Goal: Task Accomplishment & Management: Complete application form

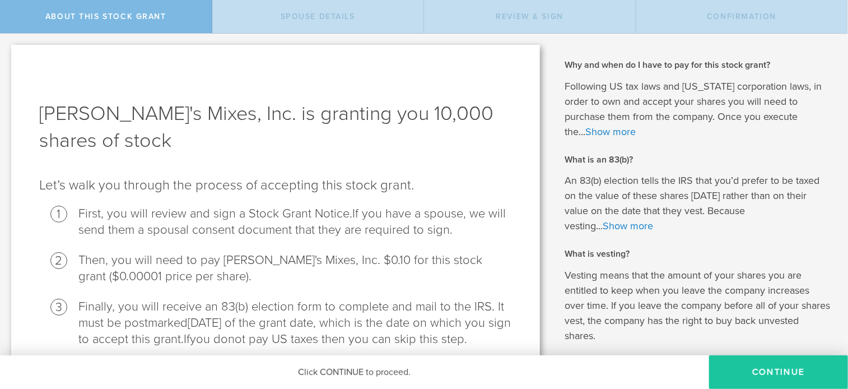
click at [769, 368] on button "CONTINUE" at bounding box center [778, 372] width 139 height 34
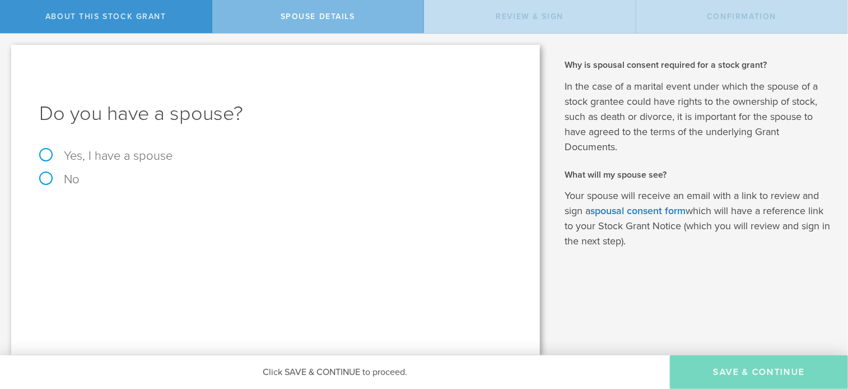
click at [43, 185] on label "No" at bounding box center [275, 179] width 473 height 12
click at [7, 52] on input "No" at bounding box center [3, 43] width 7 height 18
radio input "true"
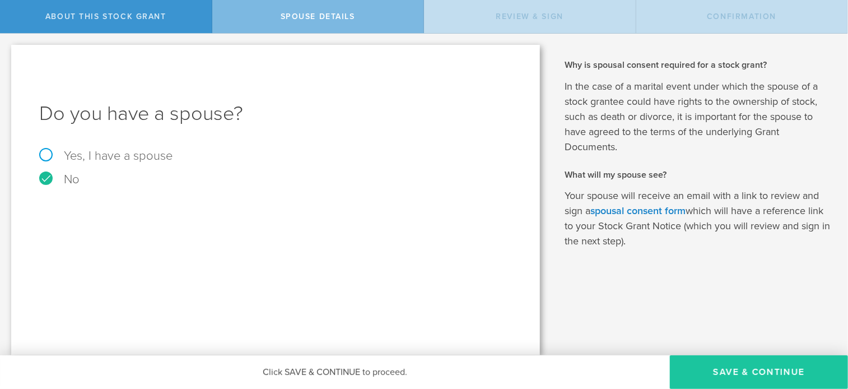
click at [726, 375] on button "Save & Continue" at bounding box center [759, 372] width 178 height 34
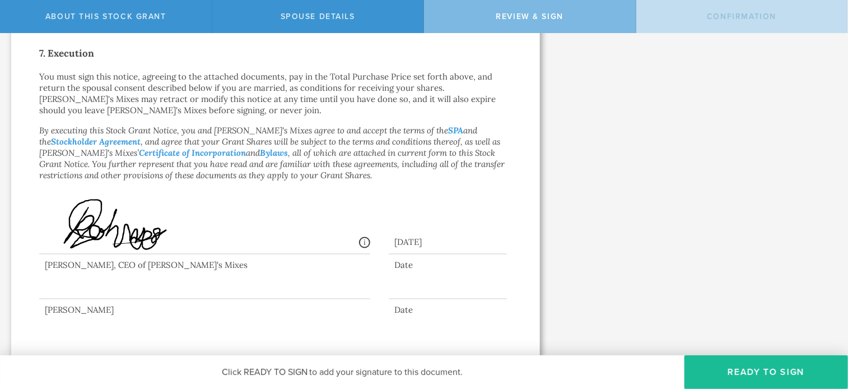
scroll to position [873, 0]
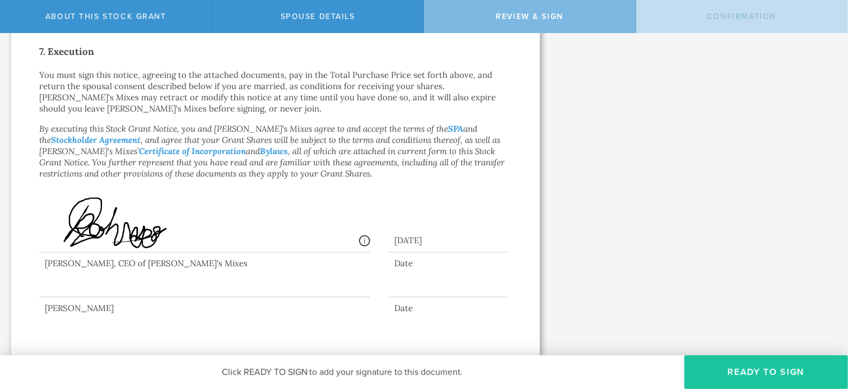
click at [790, 374] on button "Ready to Sign" at bounding box center [765, 372] width 163 height 34
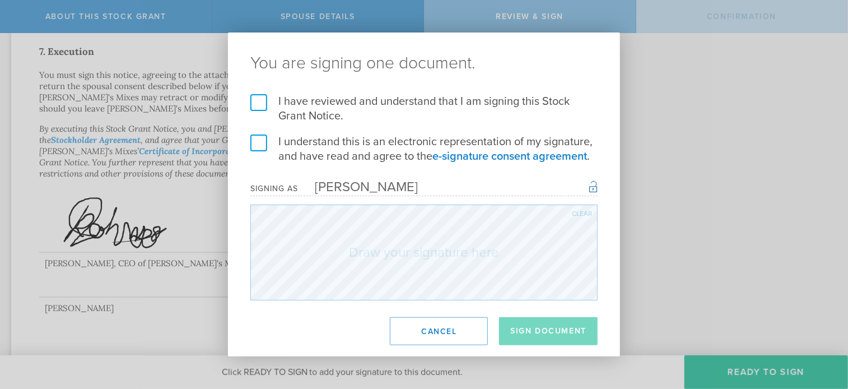
click at [254, 101] on label "I have reviewed and understand that I am signing this Stock Grant Notice." at bounding box center [423, 108] width 347 height 29
click at [0, 0] on input "I have reviewed and understand that I am signing this Stock Grant Notice." at bounding box center [0, 0] width 0 height 0
click at [259, 142] on label "I understand this is an electronic representation of my signature, and have rea…" at bounding box center [423, 148] width 347 height 29
click at [0, 0] on input "I understand this is an electronic representation of my signature, and have rea…" at bounding box center [0, 0] width 0 height 0
click at [356, 183] on div "[PERSON_NAME]" at bounding box center [358, 187] width 120 height 16
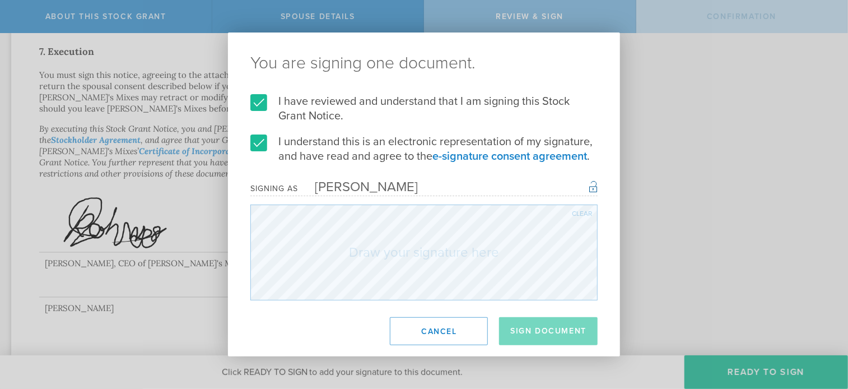
drag, startPoint x: 409, startPoint y: 182, endPoint x: 437, endPoint y: 186, distance: 28.3
click at [410, 182] on div "Signing as Leif Welch Once signed, this document will have a secure signature h…" at bounding box center [423, 188] width 347 height 16
click at [383, 184] on div "Signing as Leif Welch Once signed, this document will have a secure signature h…" at bounding box center [423, 188] width 347 height 16
click at [377, 188] on div "Signing as Leif Welch Once signed, this document will have a secure signature h…" at bounding box center [423, 188] width 347 height 16
click at [542, 332] on button "Sign Document" at bounding box center [548, 331] width 99 height 28
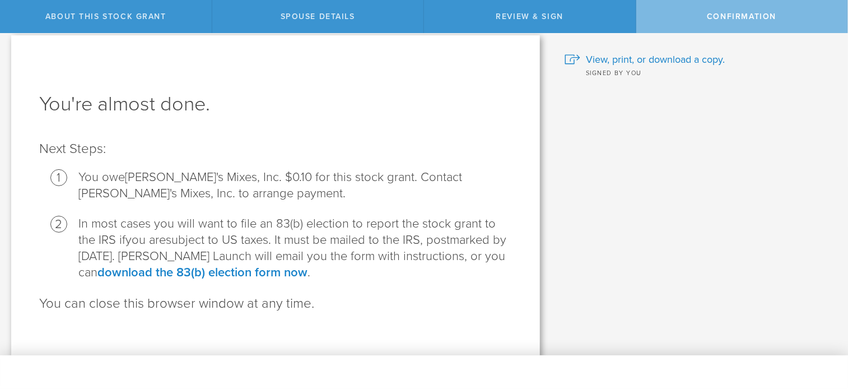
scroll to position [0, 0]
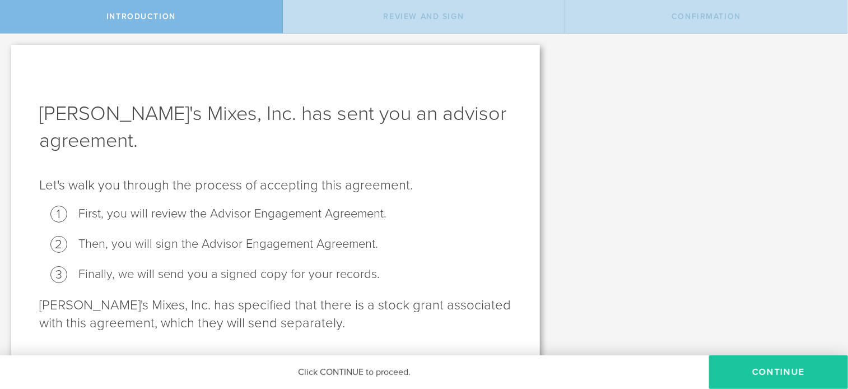
click at [731, 373] on button "Continue" at bounding box center [778, 372] width 139 height 34
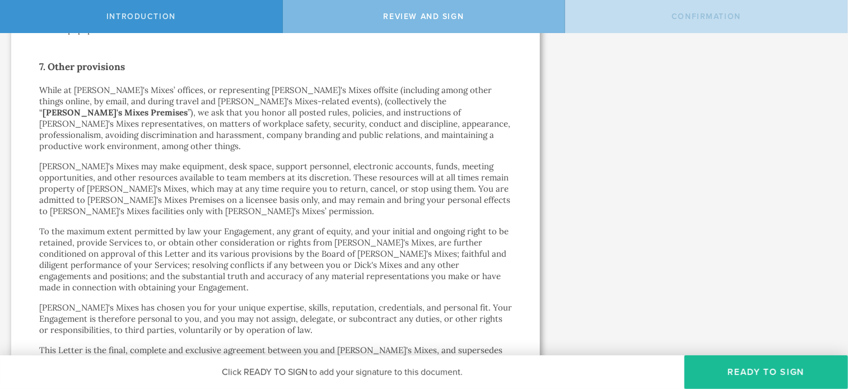
scroll to position [1977, 0]
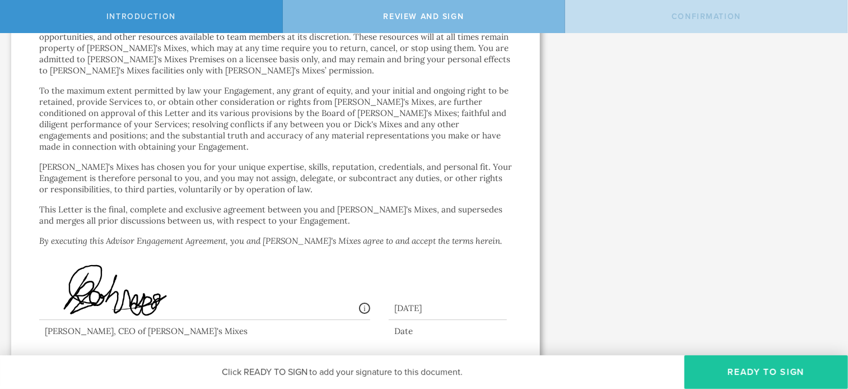
click at [745, 377] on button "Ready to Sign" at bounding box center [765, 372] width 163 height 34
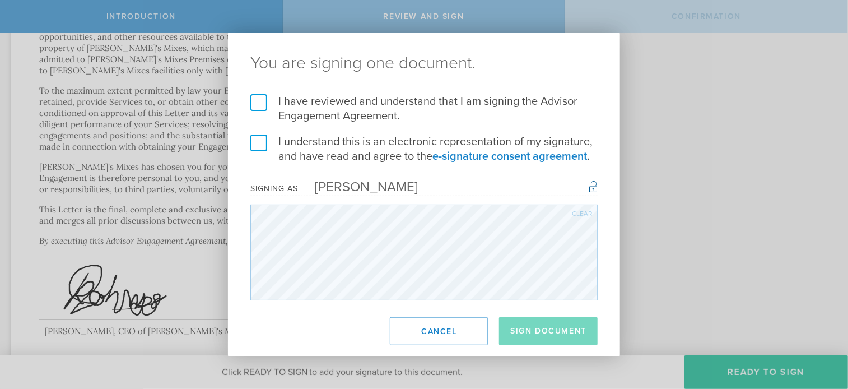
click at [265, 101] on label "I have reviewed and understand that I am signing the Advisor Engagement Agreeme…" at bounding box center [423, 108] width 347 height 29
click at [0, 0] on input "I have reviewed and understand that I am signing the Advisor Engagement Agreeme…" at bounding box center [0, 0] width 0 height 0
click at [257, 138] on label "I understand this is an electronic representation of my signature, and have rea…" at bounding box center [423, 148] width 347 height 29
click at [0, 0] on input "I understand this is an electronic representation of my signature, and have rea…" at bounding box center [0, 0] width 0 height 0
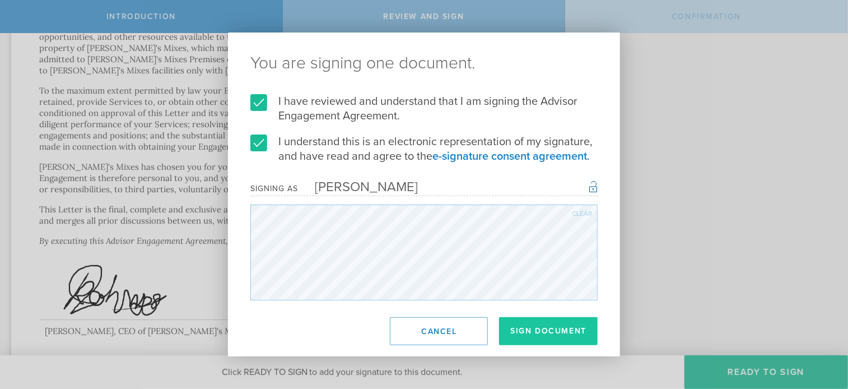
click at [542, 326] on button "Sign Document" at bounding box center [548, 331] width 99 height 28
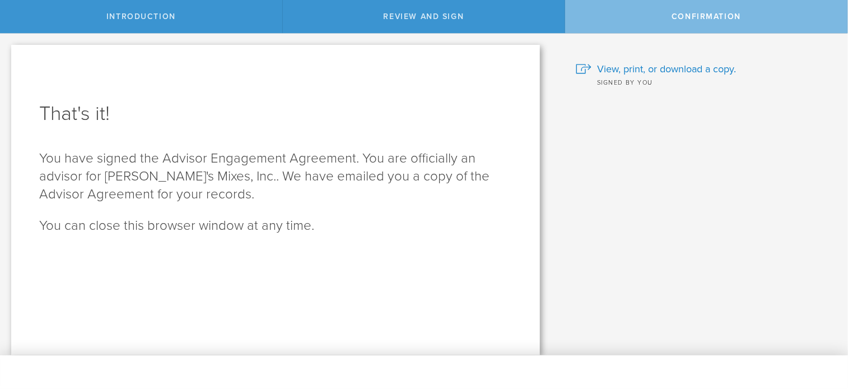
scroll to position [0, 0]
